Goal: Information Seeking & Learning: Learn about a topic

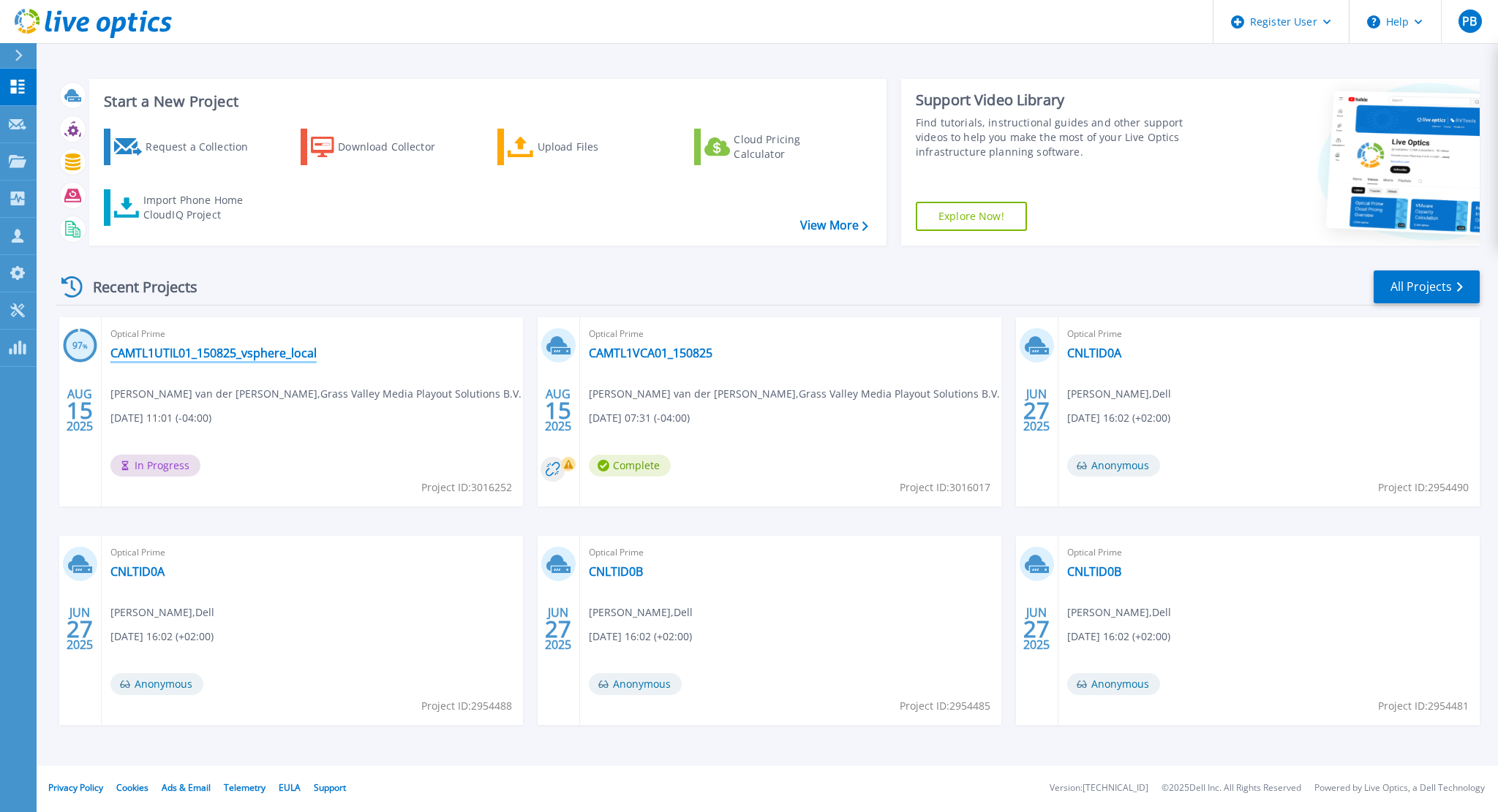
click at [309, 358] on link "CAMTL1UTIL01_150825_vsphere_local" at bounding box center [213, 353] width 206 height 14
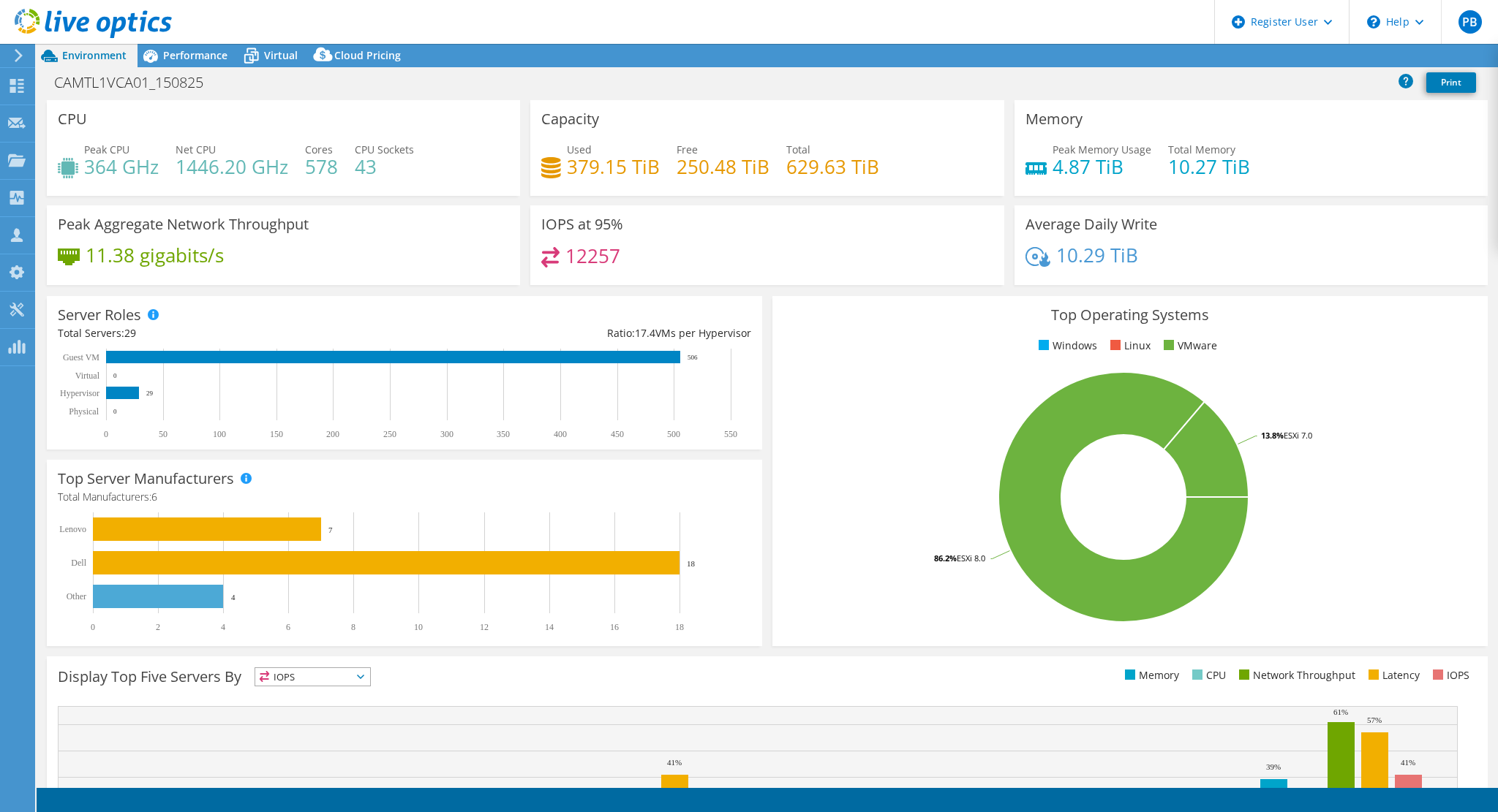
select select "USD"
click at [70, 805] on link "1" at bounding box center [62, 800] width 45 height 18
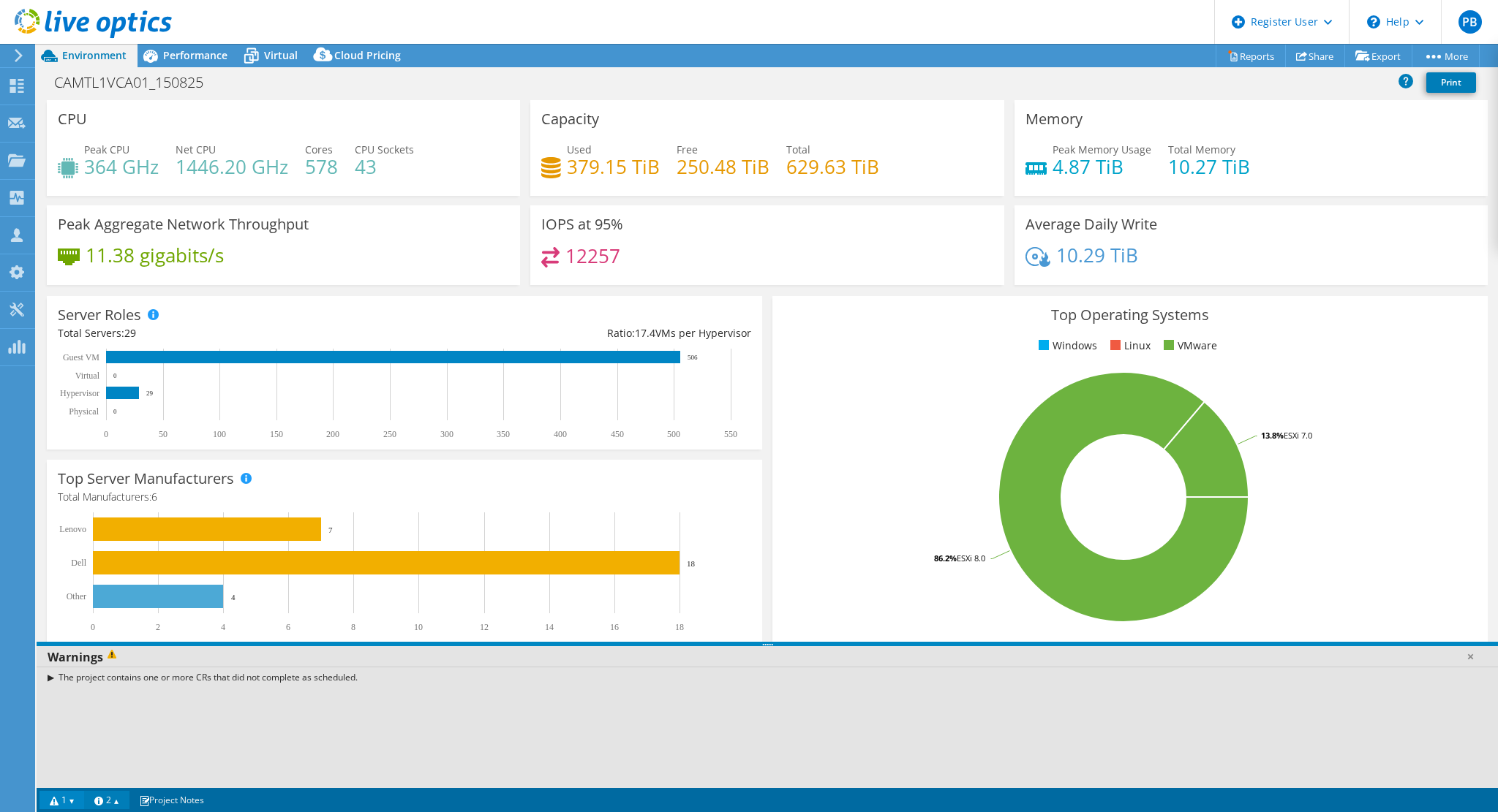
click at [98, 799] on link "2" at bounding box center [106, 800] width 45 height 18
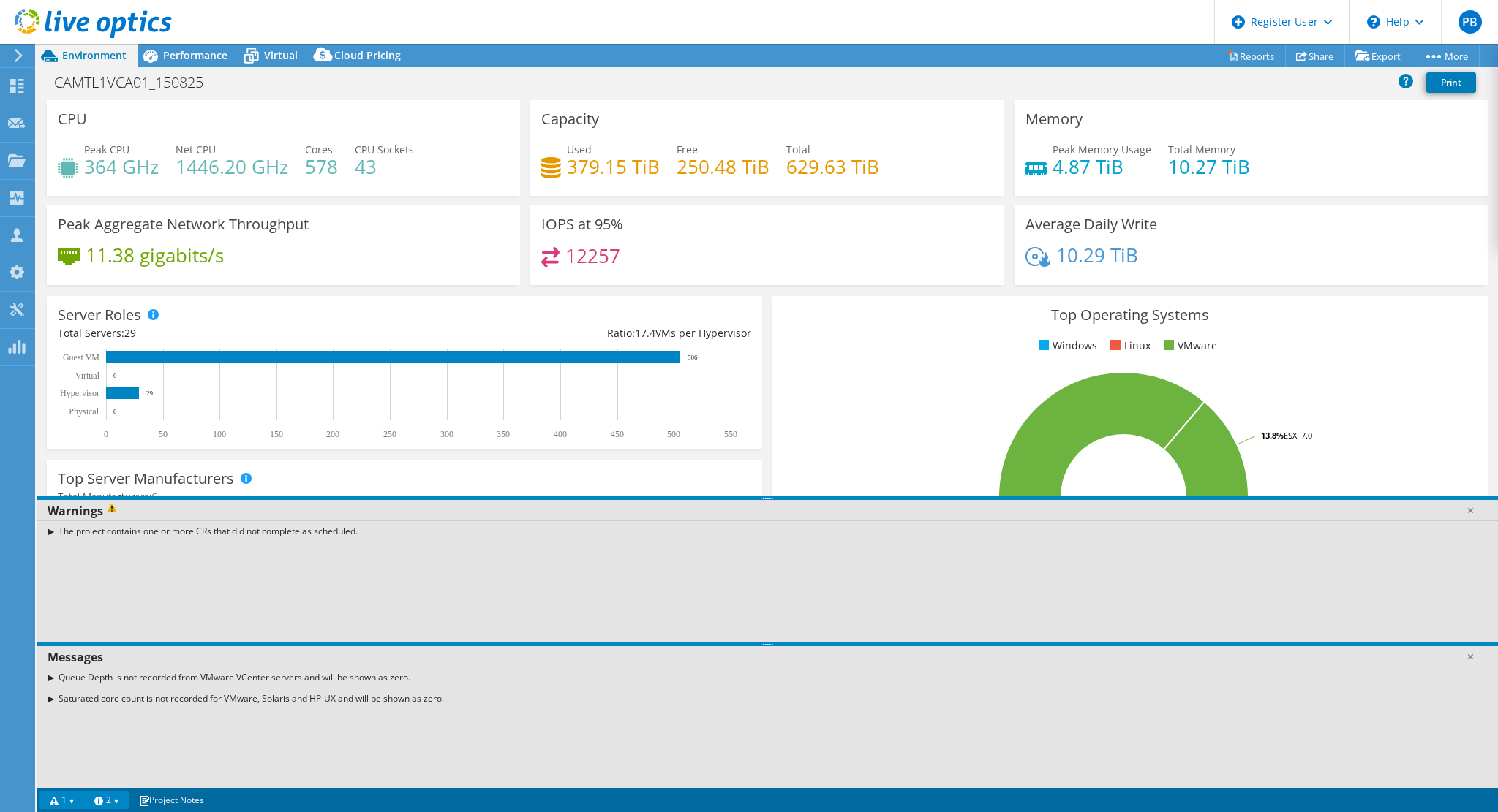
click at [98, 800] on link "2" at bounding box center [106, 800] width 45 height 18
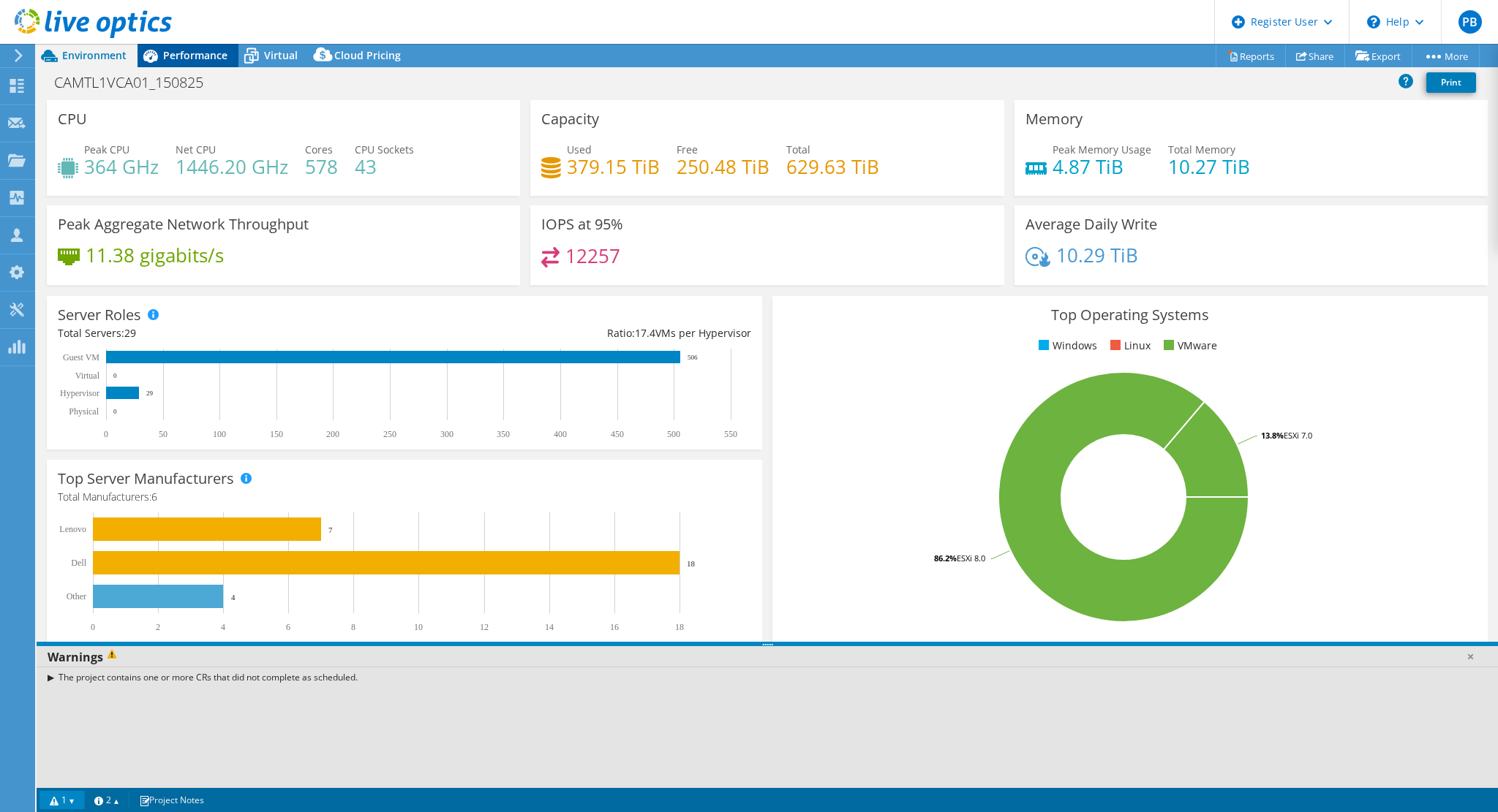
click at [187, 55] on span "Performance" at bounding box center [195, 56] width 64 height 14
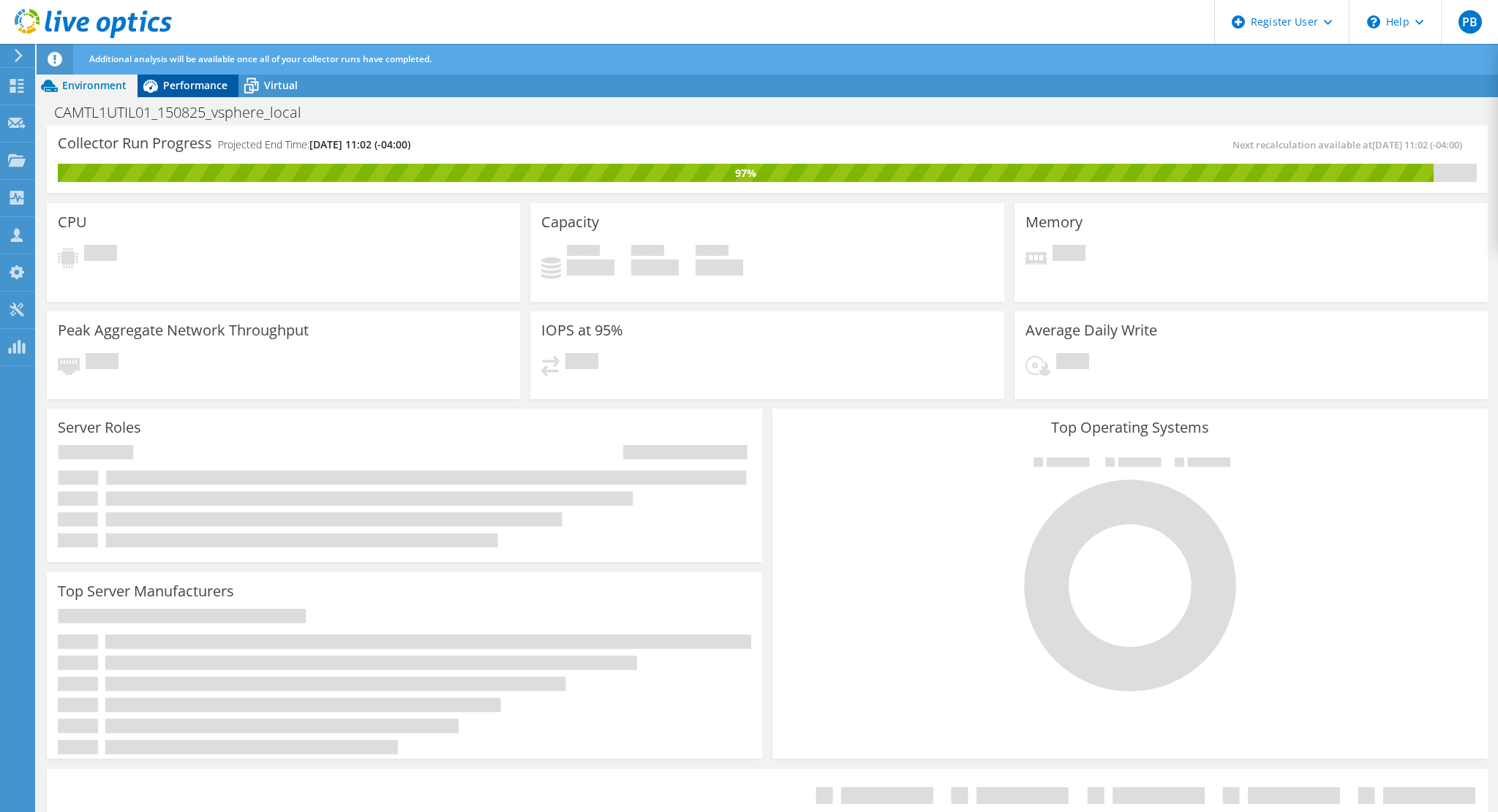
click at [188, 89] on span "Performance" at bounding box center [195, 86] width 64 height 14
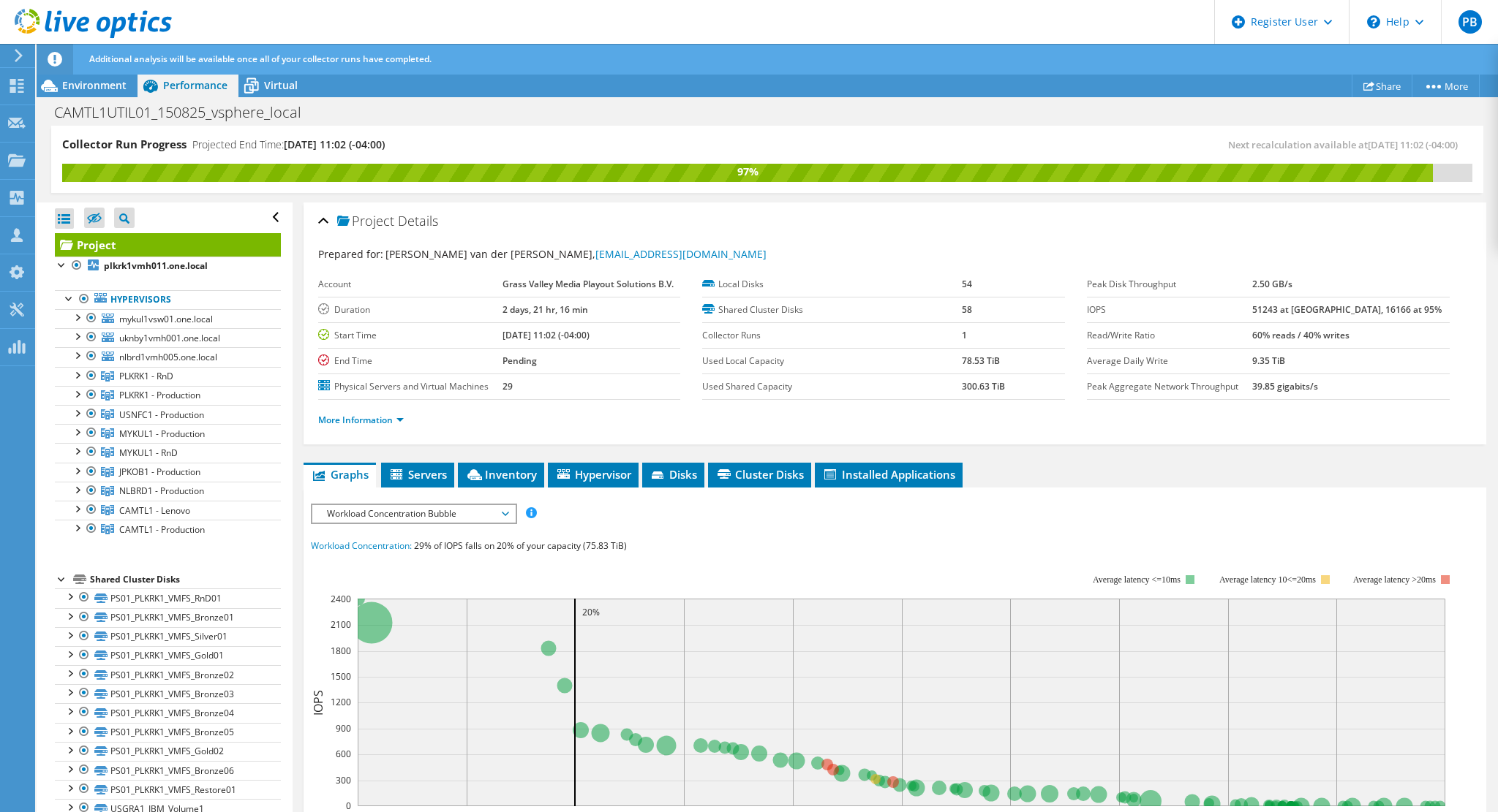
click at [459, 523] on div "IOPS Disk Throughput IO Size Latency Queue Depth CPU Percentage Memory Page Fau…" at bounding box center [895, 774] width 1169 height 541
click at [466, 508] on span "Workload Concentration Bubble" at bounding box center [413, 514] width 188 height 17
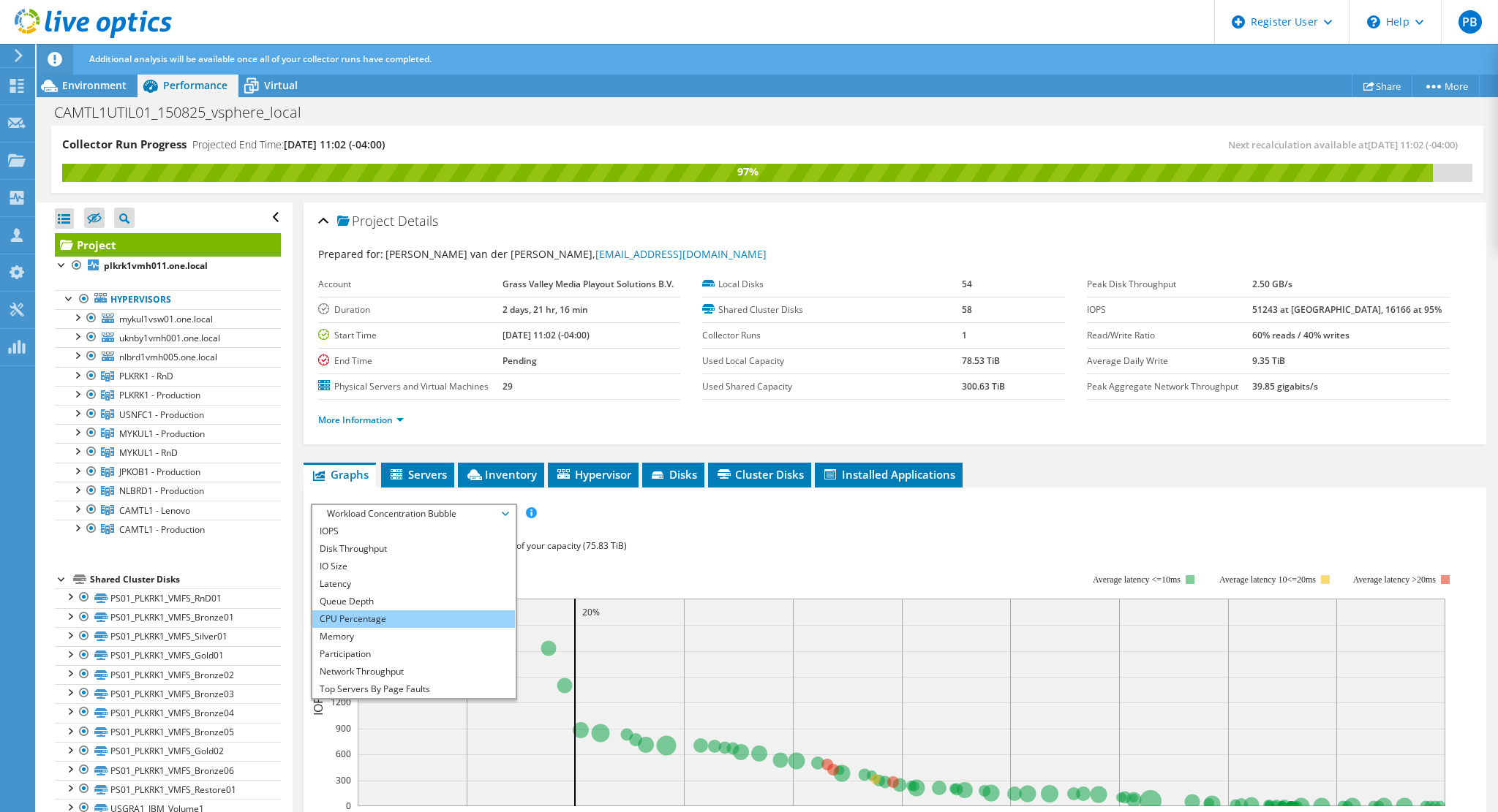
click at [436, 613] on li "CPU Percentage" at bounding box center [413, 619] width 202 height 17
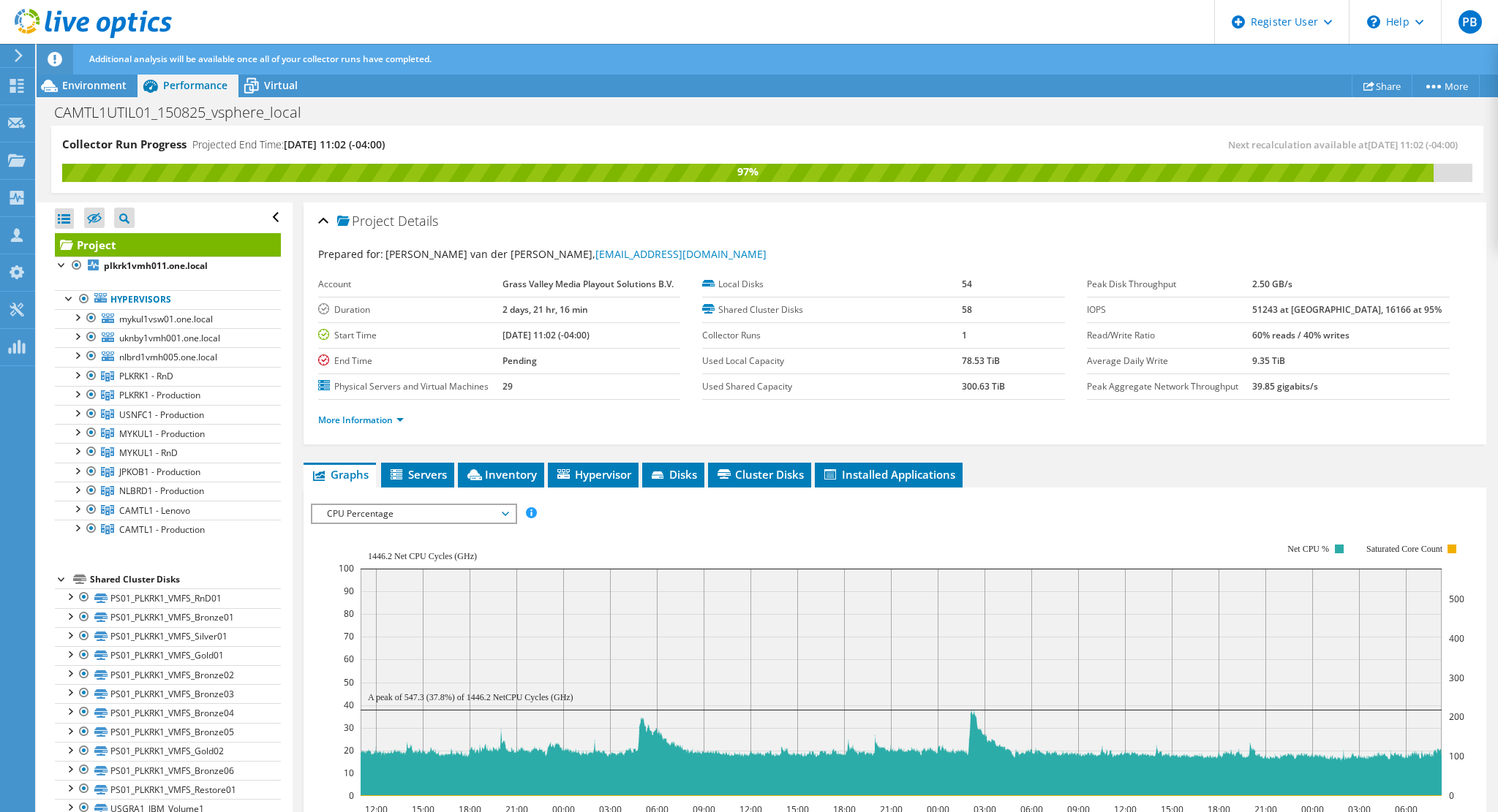
click at [490, 509] on span "CPU Percentage" at bounding box center [413, 514] width 188 height 17
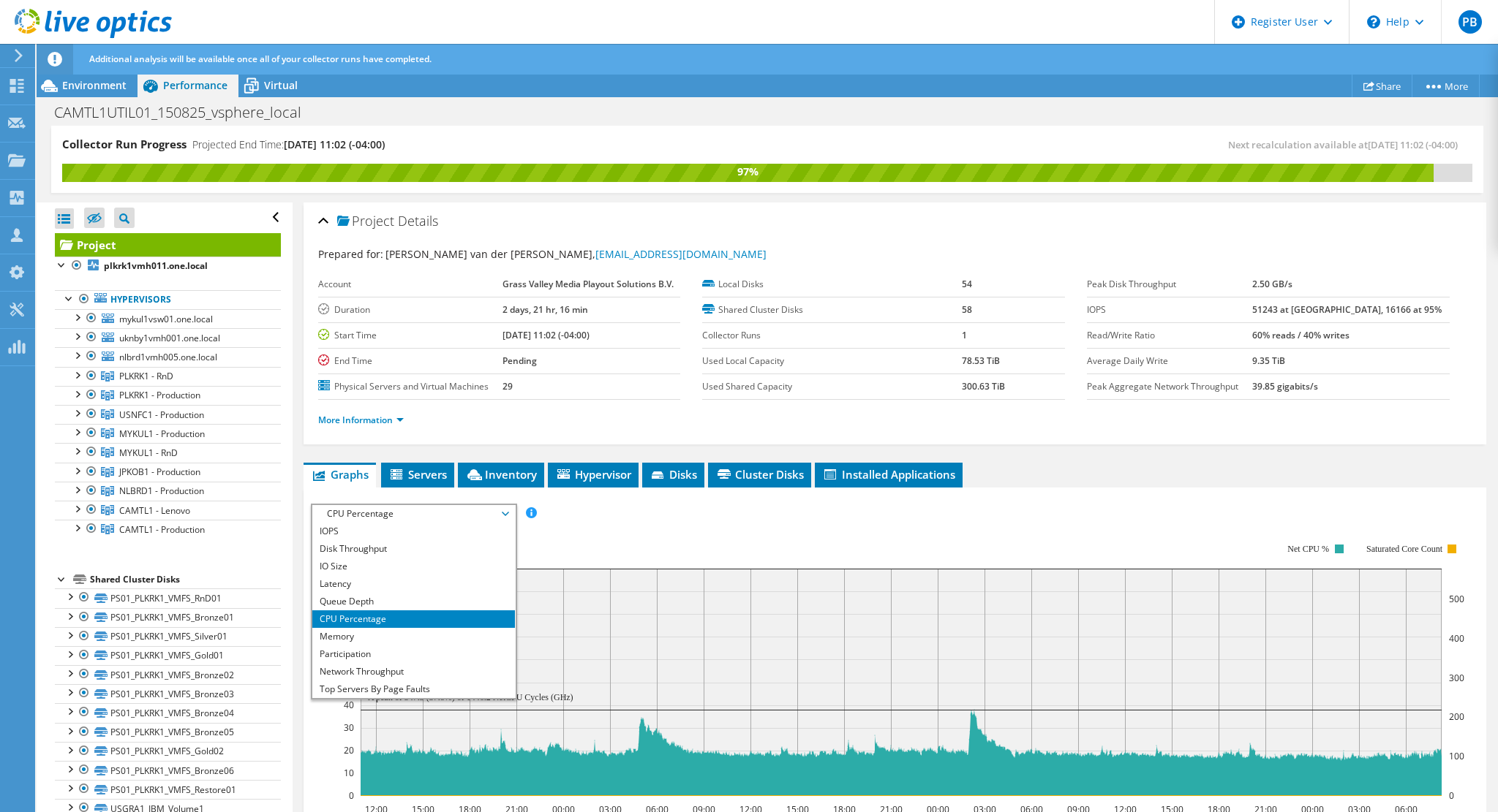
click at [577, 513] on div "IOPS Disk Throughput IO Size Latency Queue Depth CPU Percentage Memory Page Fau…" at bounding box center [895, 513] width 1169 height 20
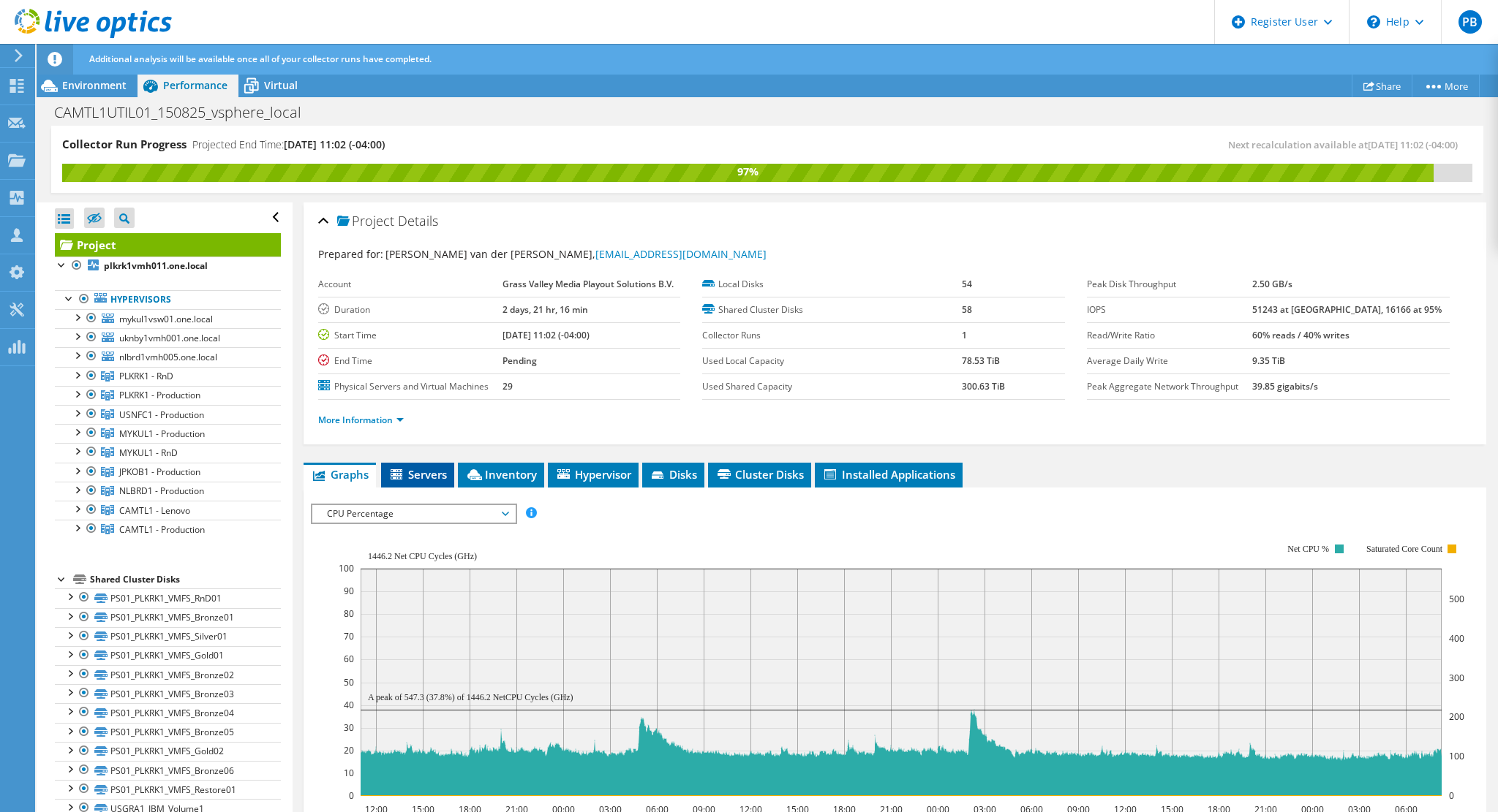
click at [418, 475] on span "Servers" at bounding box center [418, 474] width 59 height 14
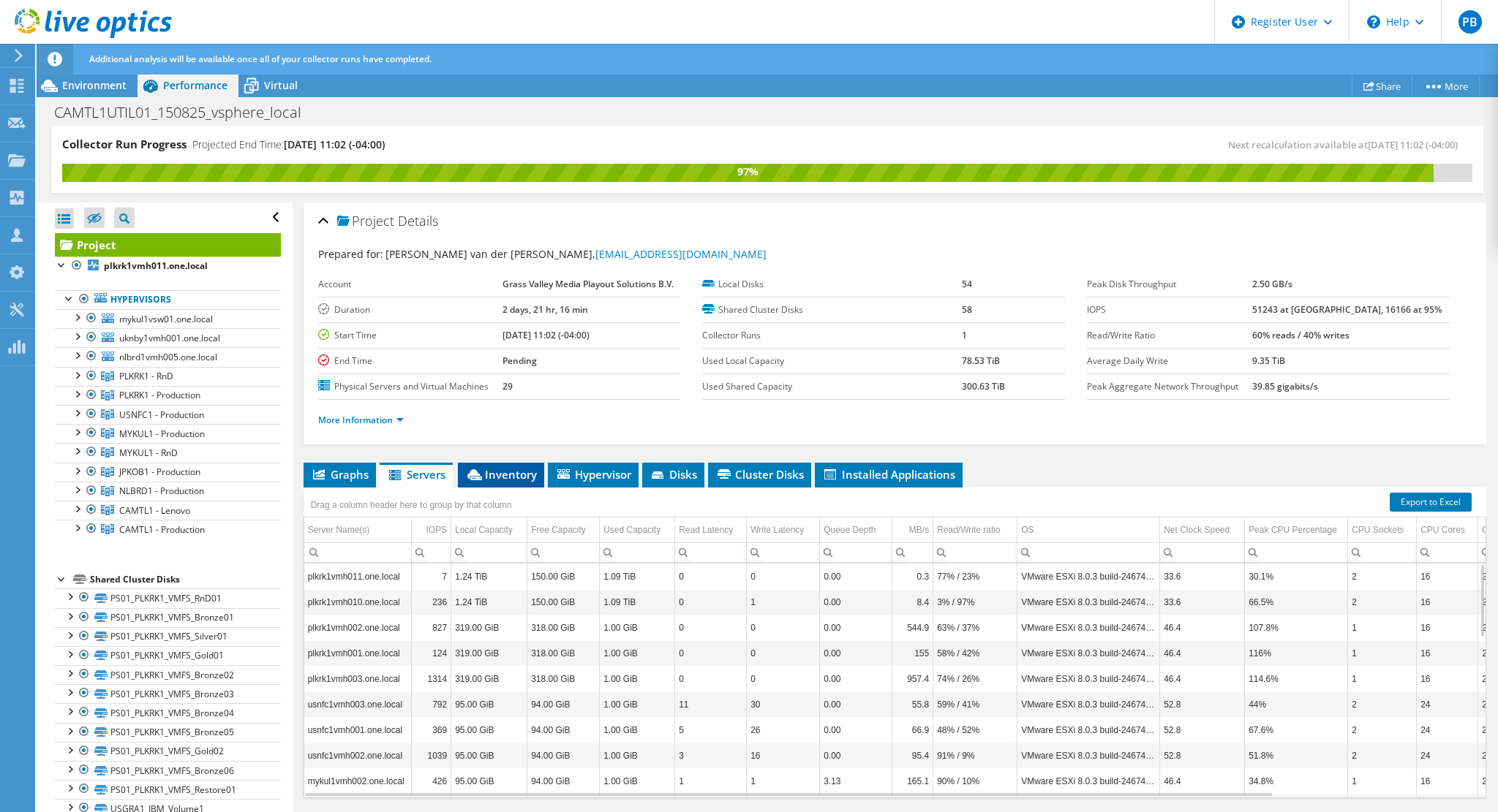
click at [511, 467] on span "Inventory" at bounding box center [501, 474] width 71 height 14
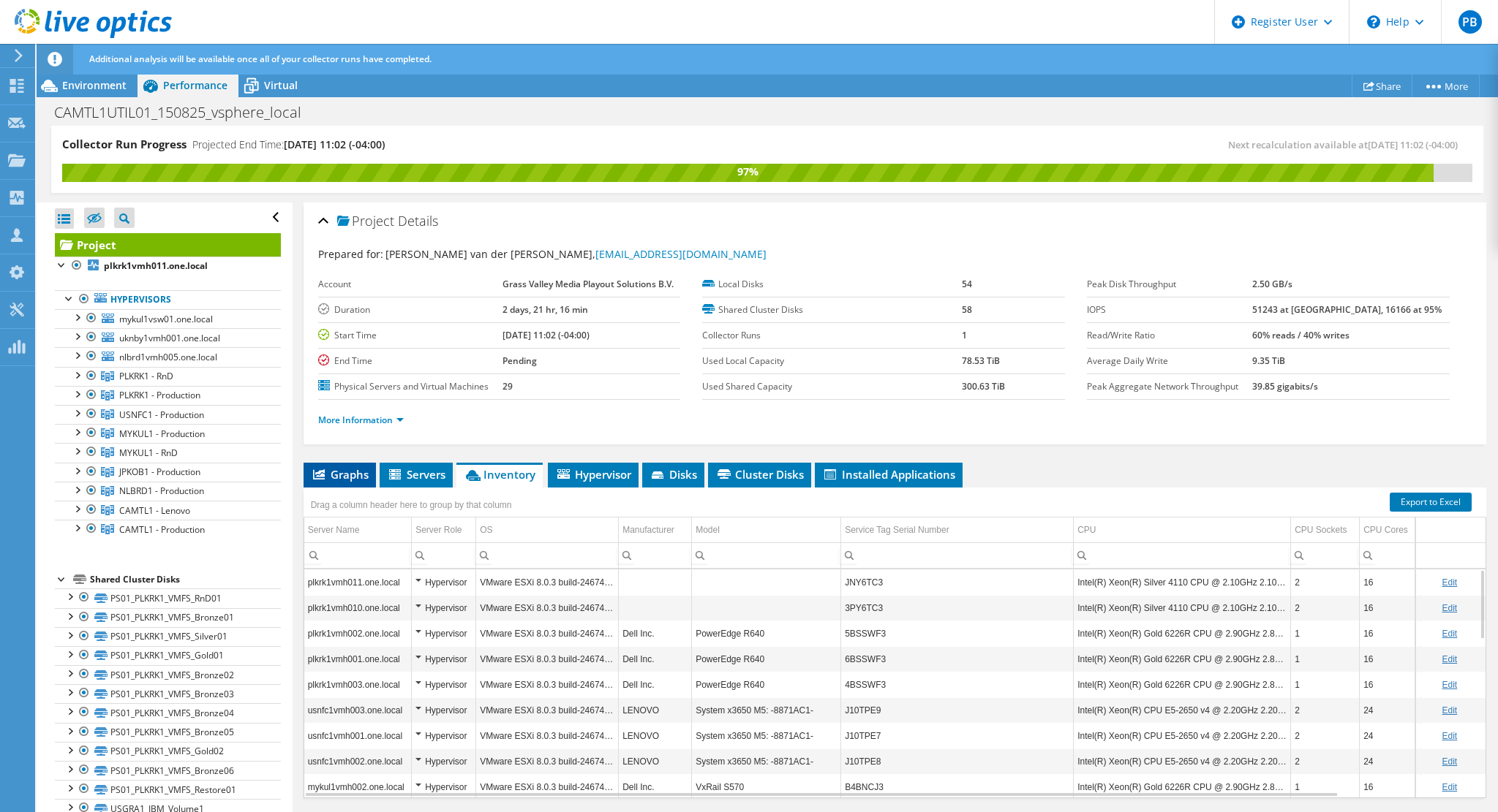
click at [353, 473] on span "Graphs" at bounding box center [340, 474] width 58 height 14
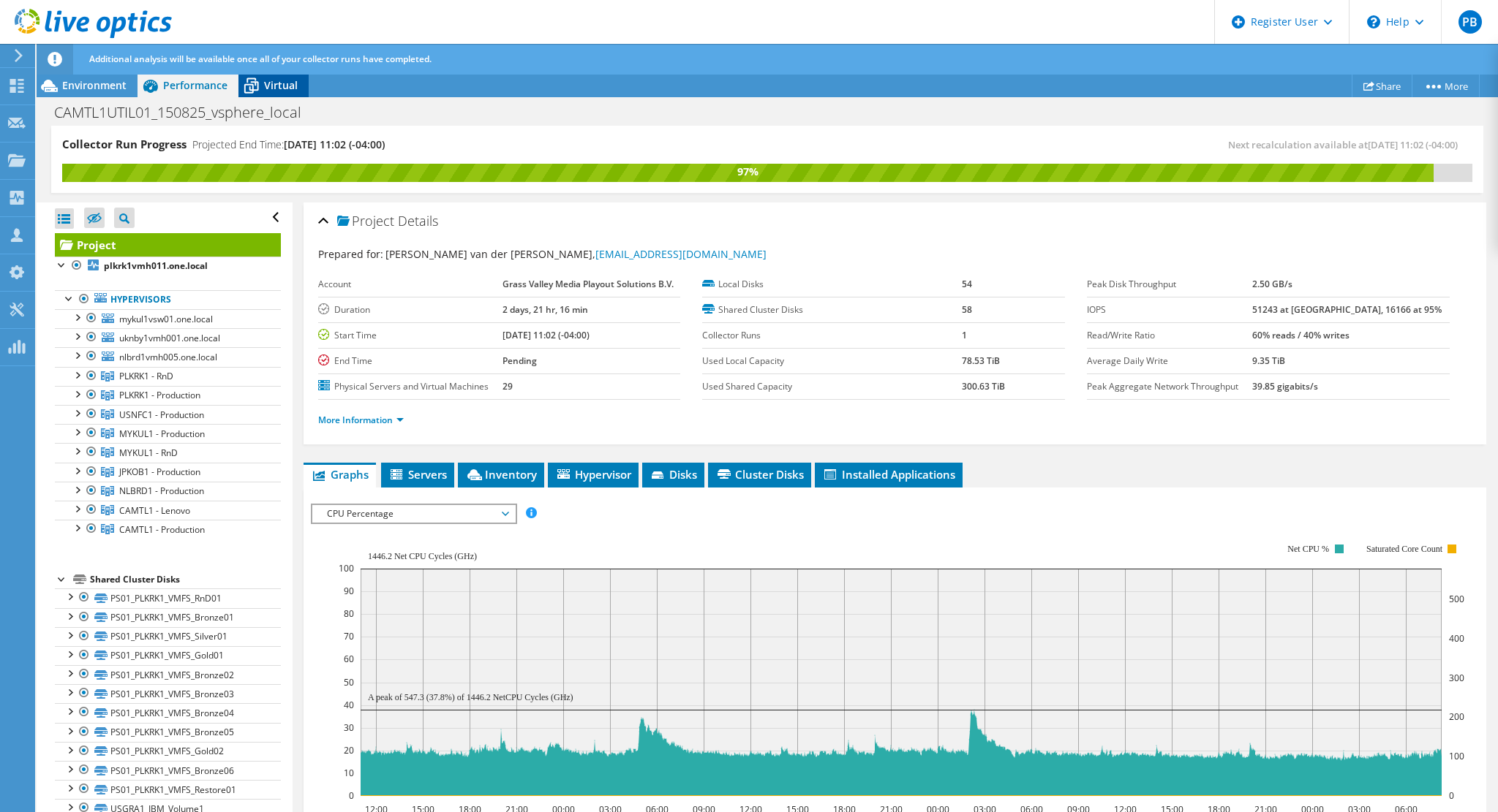
click at [252, 89] on icon at bounding box center [252, 86] width 14 height 12
